Goal: Feedback & Contribution: Contribute content

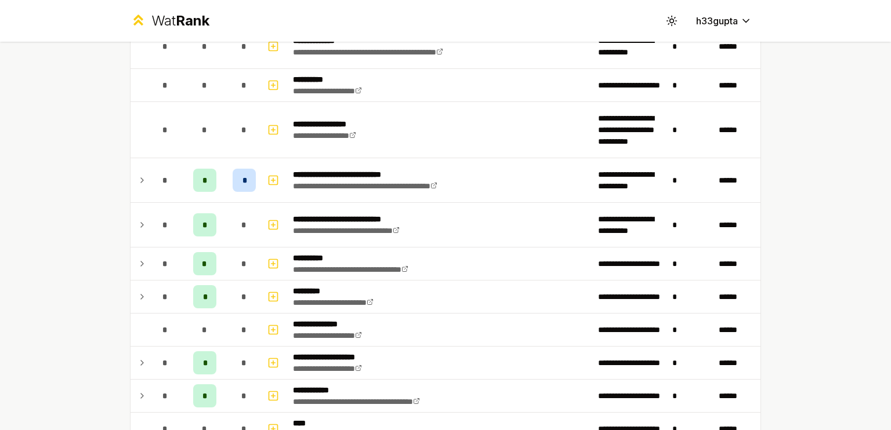
scroll to position [1222, 0]
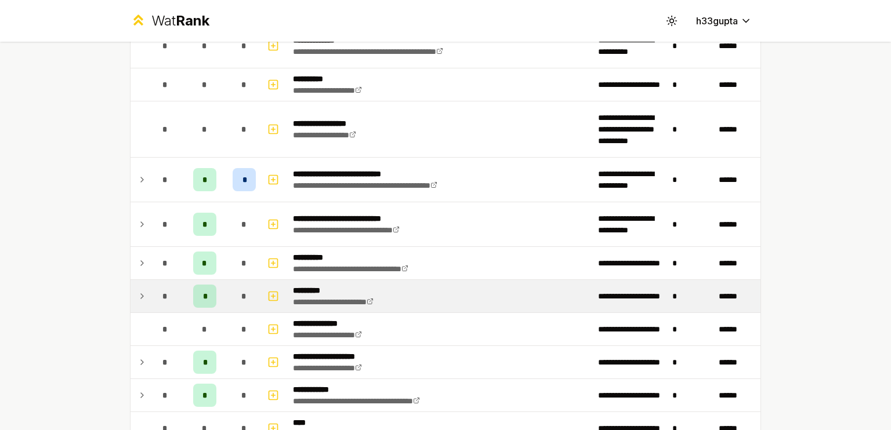
click at [139, 295] on icon at bounding box center [141, 296] width 9 height 14
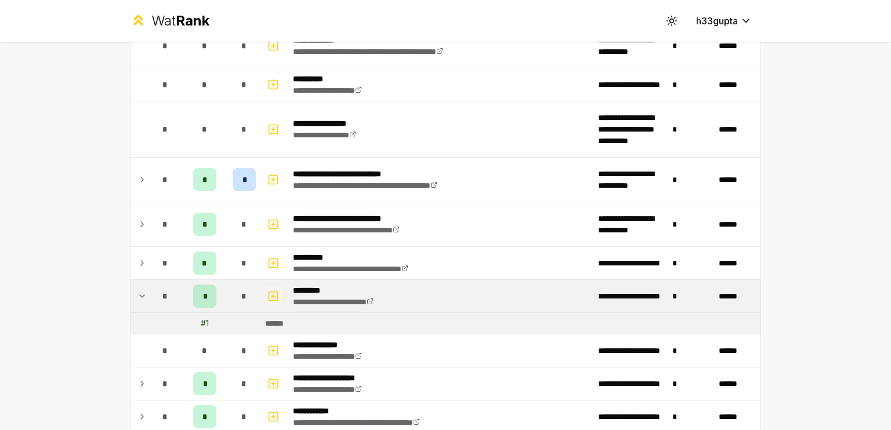
click at [269, 296] on rect "button" at bounding box center [273, 296] width 9 height 9
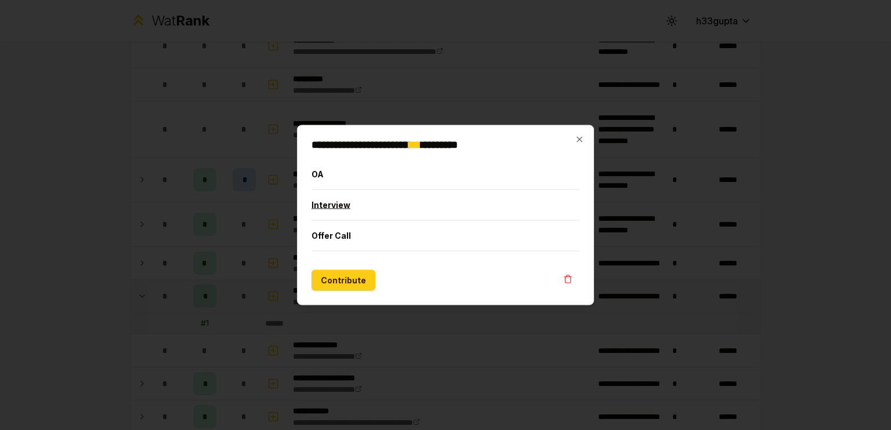
click at [373, 200] on button "Interview" at bounding box center [445, 205] width 268 height 30
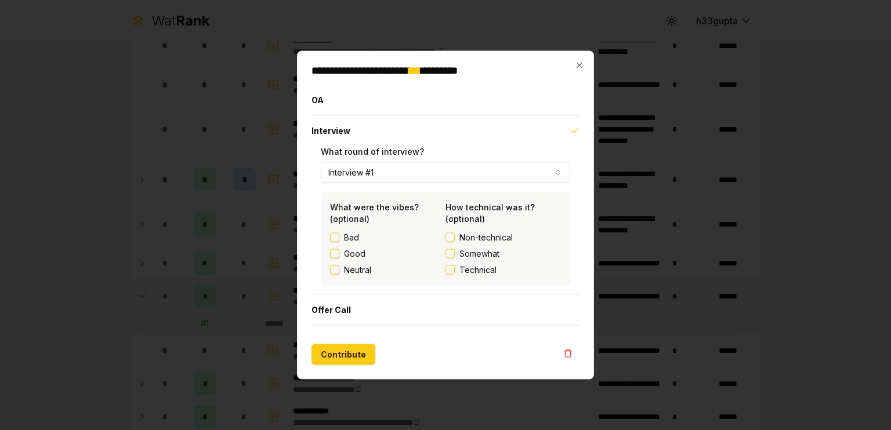
click at [352, 268] on label "Neutral" at bounding box center [357, 270] width 27 height 12
click at [339, 268] on button "Neutral" at bounding box center [334, 270] width 9 height 9
click at [456, 270] on label "Technical" at bounding box center [502, 270] width 115 height 12
click at [455, 270] on button "Technical" at bounding box center [449, 270] width 9 height 9
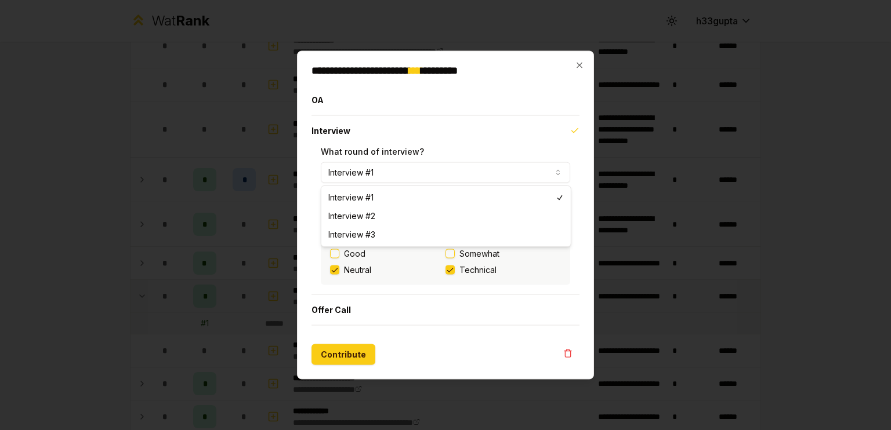
click at [425, 172] on button "Interview #1" at bounding box center [445, 172] width 249 height 21
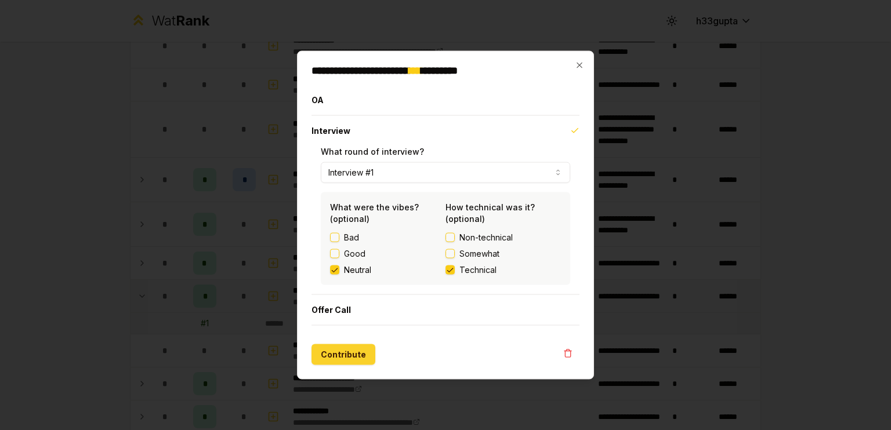
click at [341, 350] on button "Contribute" at bounding box center [343, 354] width 64 height 21
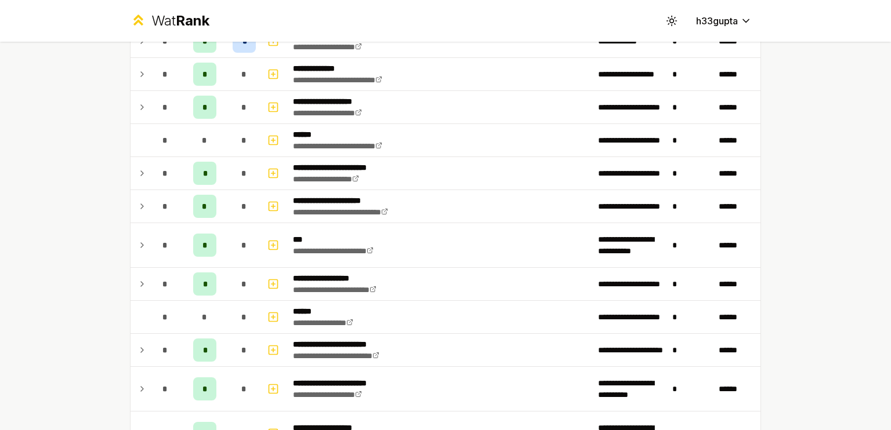
scroll to position [568, 0]
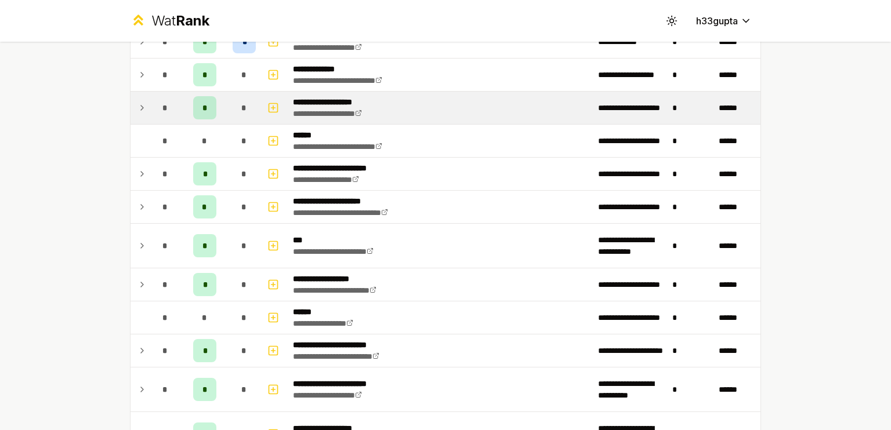
click at [143, 106] on td at bounding box center [139, 108] width 19 height 32
